Goal: Register for event/course

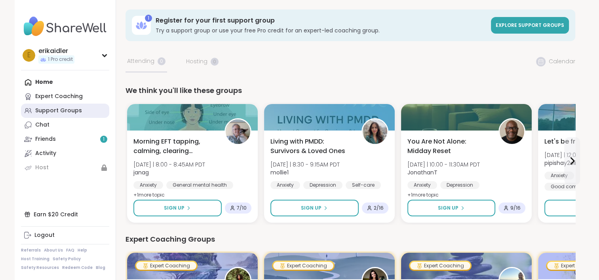
click at [55, 113] on div "Support Groups" at bounding box center [58, 111] width 47 height 8
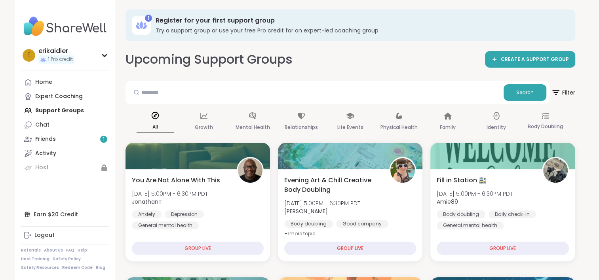
click at [46, 112] on div "Home Expert Coaching Support Groups Chat Friends 1 Activity Host" at bounding box center [65, 125] width 88 height 100
click at [53, 125] on link "Chat" at bounding box center [65, 125] width 88 height 14
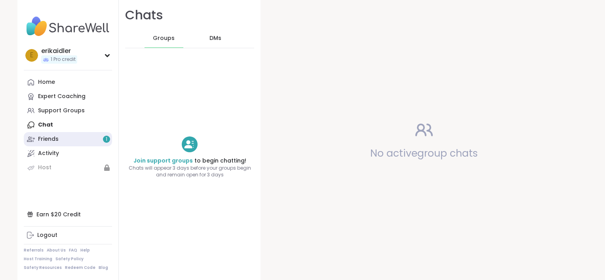
click at [42, 141] on div "Friends 1" at bounding box center [48, 139] width 21 height 8
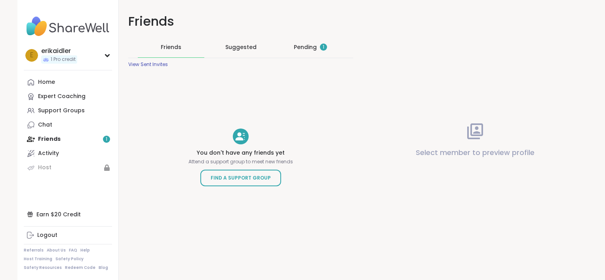
click at [309, 48] on div "Pending 1" at bounding box center [310, 47] width 33 height 8
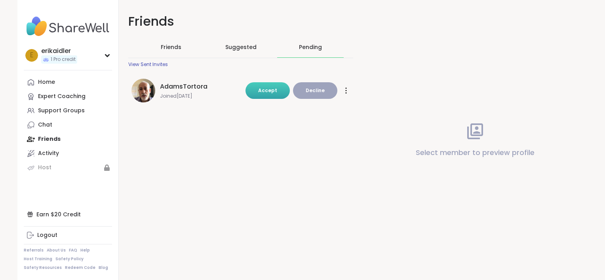
click at [260, 86] on button "Accept" at bounding box center [268, 90] width 44 height 17
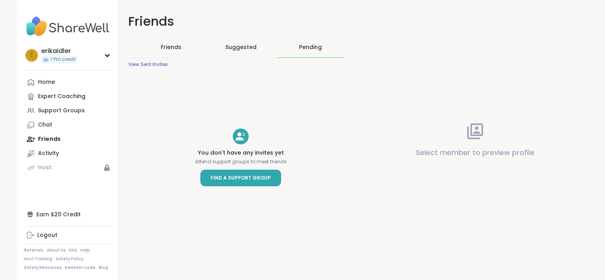
click at [233, 175] on span "Find a Support Group" at bounding box center [241, 178] width 60 height 8
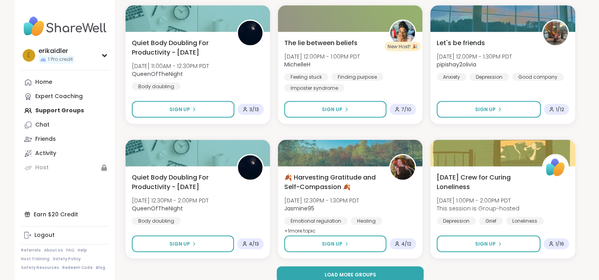
scroll to position [1495, 0]
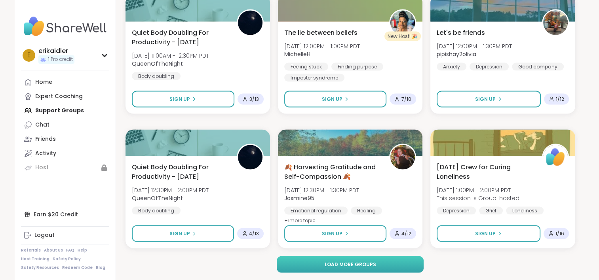
click at [327, 263] on span "Load more groups" at bounding box center [349, 264] width 51 height 7
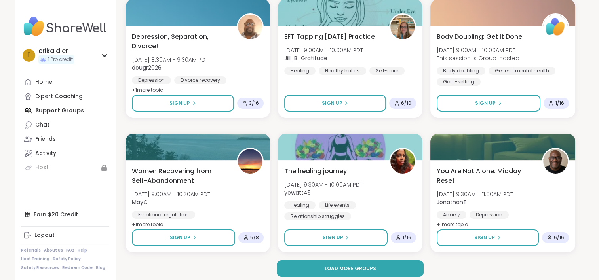
scroll to position [3111, 0]
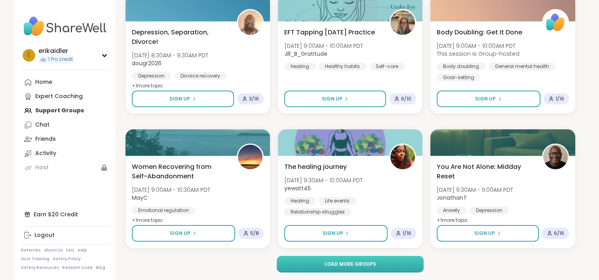
click at [339, 262] on span "Load more groups" at bounding box center [349, 264] width 51 height 7
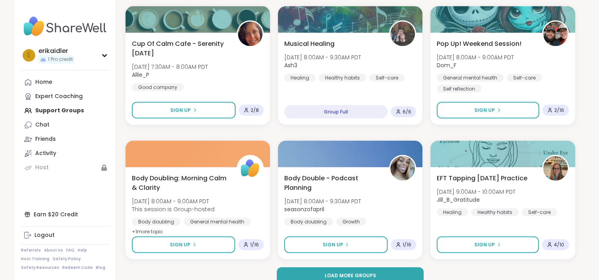
scroll to position [4727, 0]
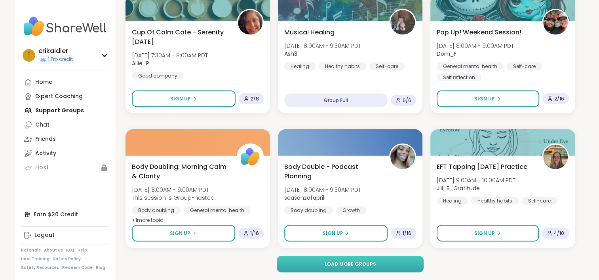
click at [379, 263] on button "Load more groups" at bounding box center [350, 264] width 147 height 17
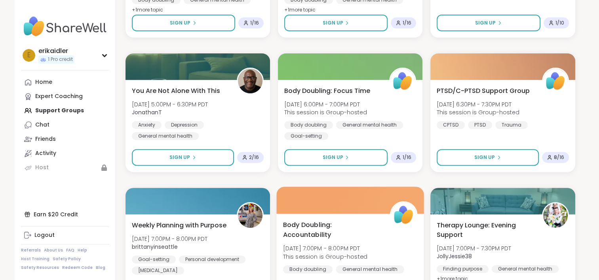
scroll to position [6343, 0]
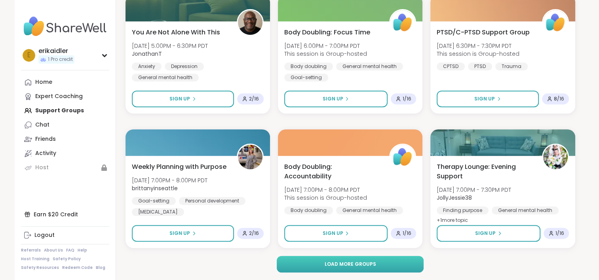
click at [347, 263] on span "Load more groups" at bounding box center [349, 264] width 51 height 7
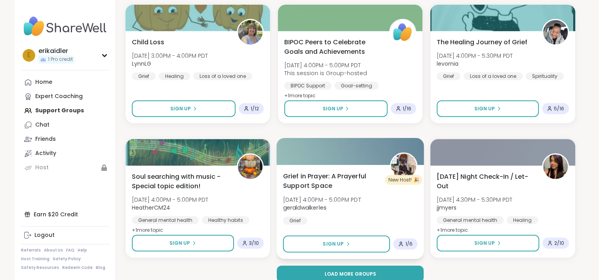
scroll to position [7959, 0]
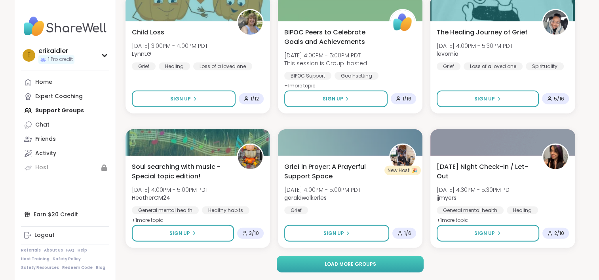
click at [376, 265] on button "Load more groups" at bounding box center [350, 264] width 147 height 17
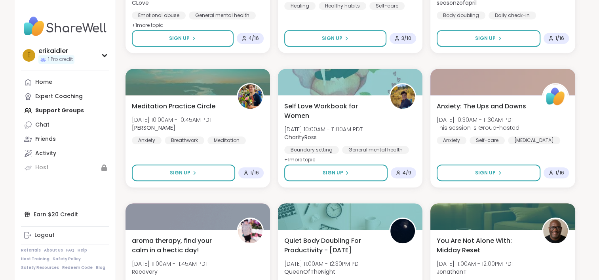
scroll to position [9575, 0]
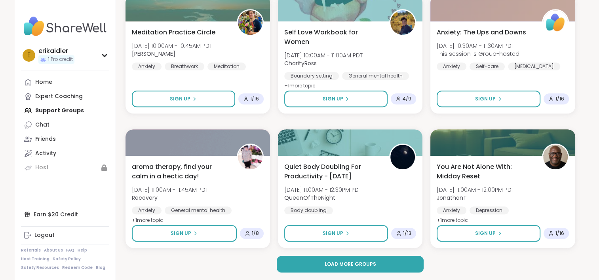
click at [376, 265] on button "Load more groups" at bounding box center [350, 264] width 147 height 17
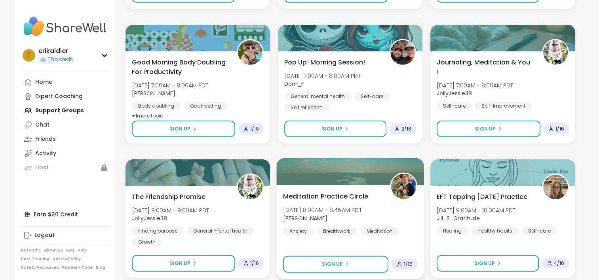
scroll to position [11191, 0]
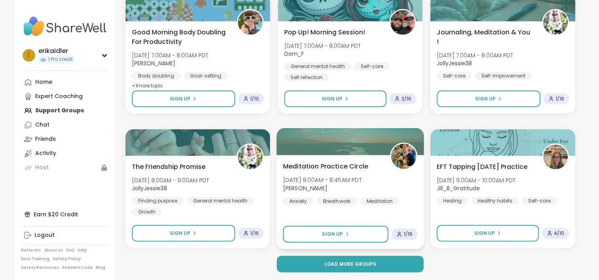
click at [376, 264] on button "Load more groups" at bounding box center [350, 264] width 147 height 17
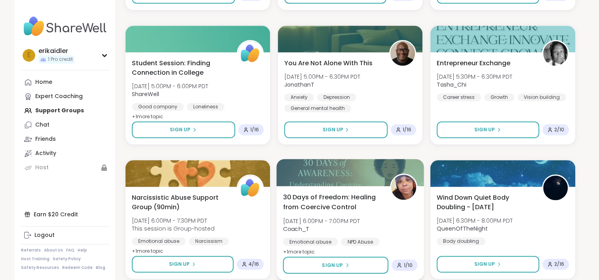
scroll to position [12807, 0]
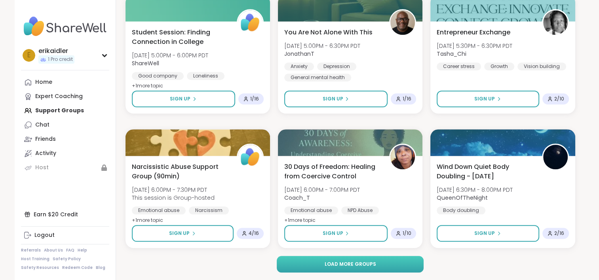
click at [351, 266] on span "Load more groups" at bounding box center [349, 264] width 51 height 7
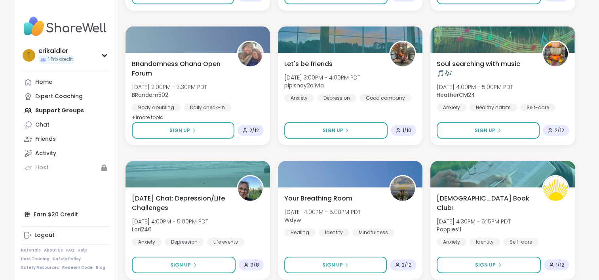
scroll to position [14423, 0]
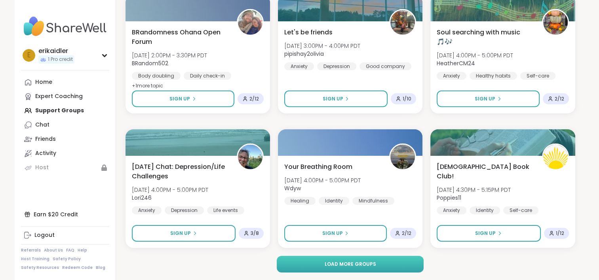
click at [380, 266] on button "Load more groups" at bounding box center [350, 264] width 147 height 17
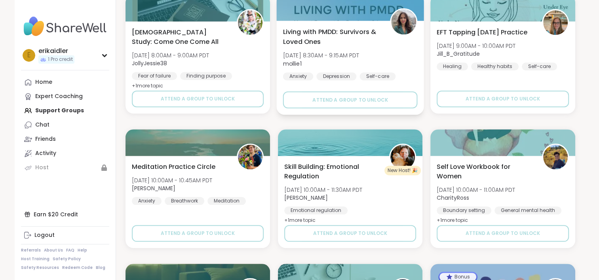
scroll to position [16039, 0]
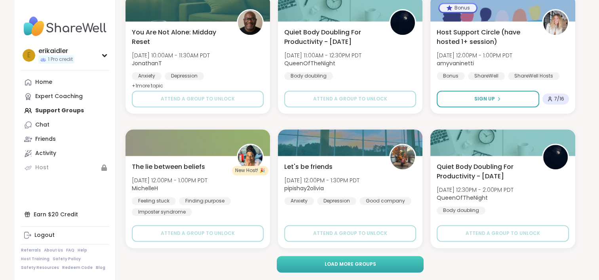
click at [374, 261] on span "Load more groups" at bounding box center [349, 264] width 51 height 7
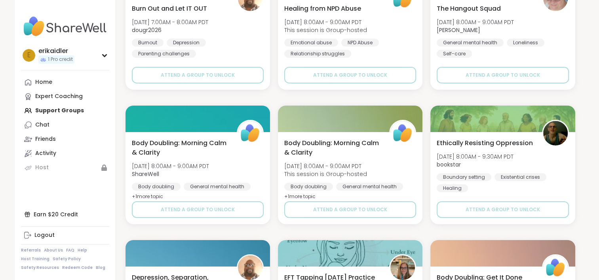
scroll to position [17655, 0]
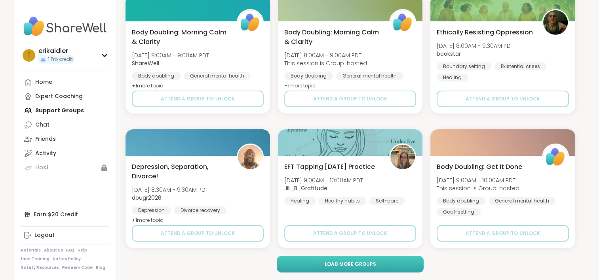
click at [380, 260] on button "Load more groups" at bounding box center [350, 264] width 147 height 17
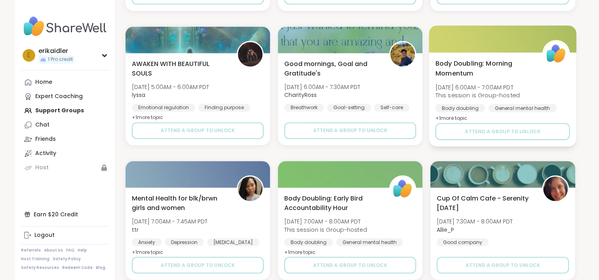
scroll to position [19271, 0]
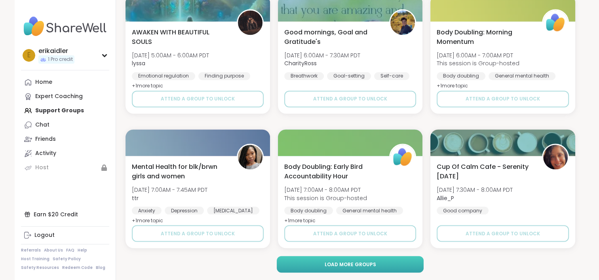
click at [402, 264] on button "Load more groups" at bounding box center [350, 264] width 147 height 17
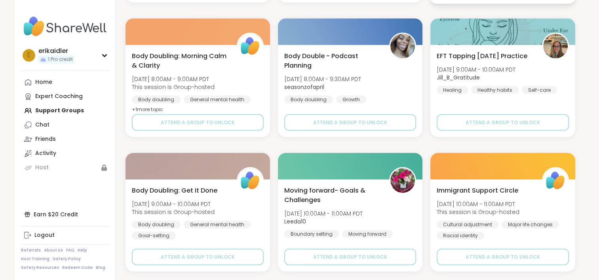
scroll to position [19667, 0]
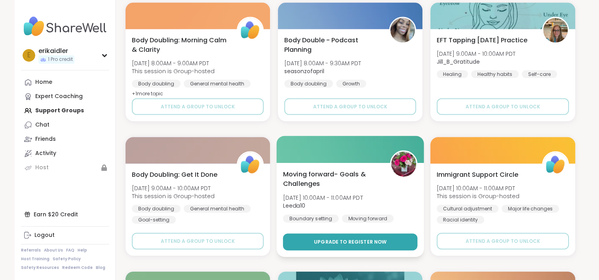
click at [337, 239] on span "Upgrade to register now" at bounding box center [350, 242] width 73 height 7
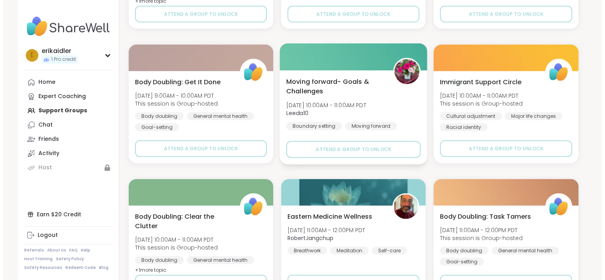
scroll to position [19746, 0]
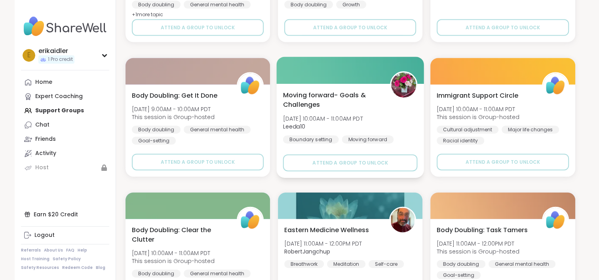
click at [412, 116] on div "Moving forward- Goals & Challenges [DATE] 10:00AM - 11:00AM PDT Leeda10 Boundar…" at bounding box center [350, 116] width 135 height 53
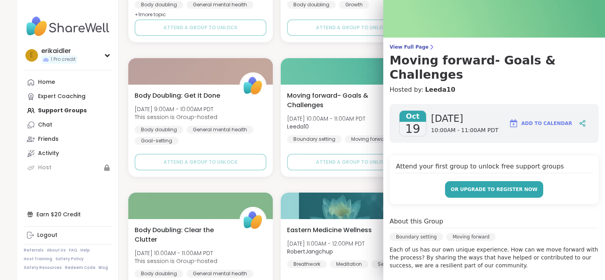
scroll to position [40, 0]
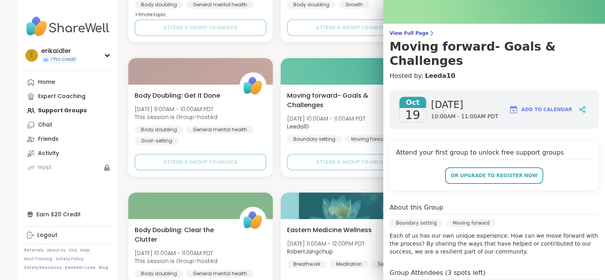
click at [540, 106] on span "Add to Calendar" at bounding box center [547, 109] width 51 height 7
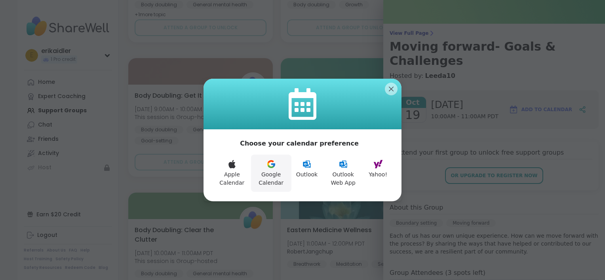
click at [270, 179] on button "Google Calendar" at bounding box center [271, 173] width 40 height 37
